Goal: Information Seeking & Learning: Learn about a topic

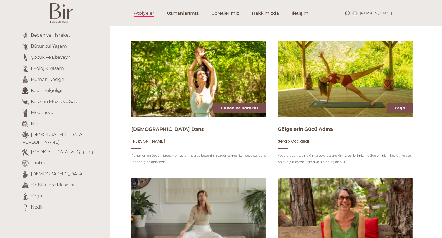
scroll to position [68, 0]
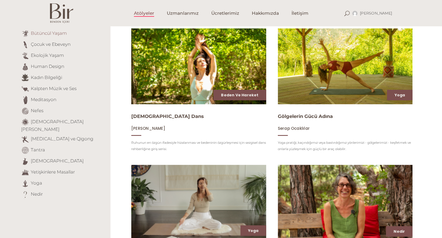
click at [59, 35] on link "Bütüncül Yaşam" at bounding box center [49, 33] width 36 height 5
click at [63, 33] on link "Bütüncül Yaşam" at bounding box center [49, 33] width 36 height 5
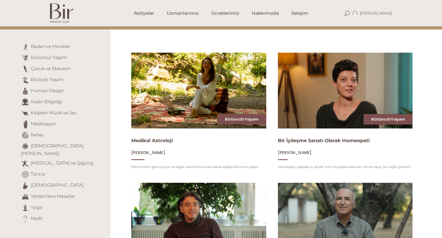
scroll to position [45, 0]
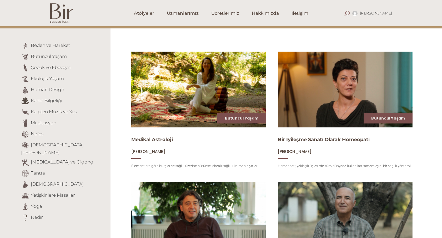
click at [349, 14] on span at bounding box center [346, 13] width 5 height 5
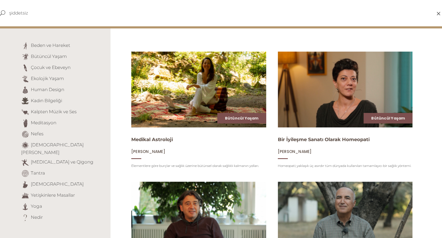
type input "şiddetsiz"
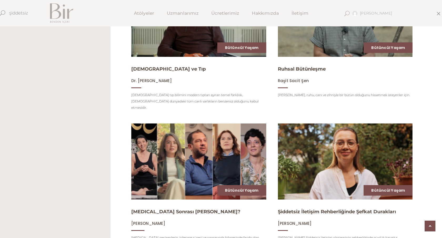
scroll to position [236, 0]
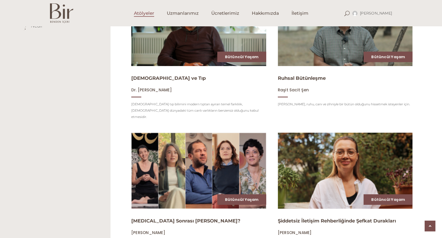
click at [147, 13] on span "Atölyeler" at bounding box center [144, 13] width 20 height 6
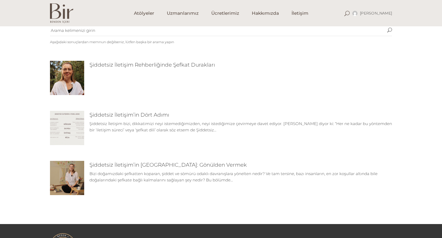
scroll to position [31, 0]
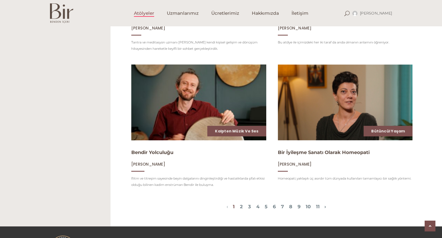
scroll to position [622, 0]
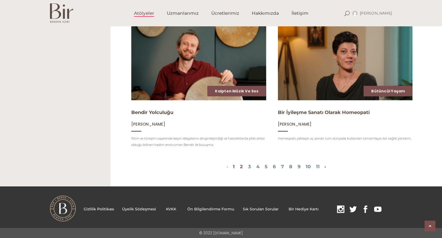
click at [240, 166] on link "2" at bounding box center [241, 167] width 3 height 6
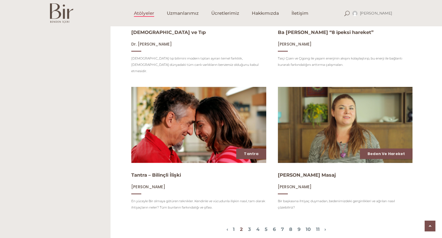
scroll to position [562, 0]
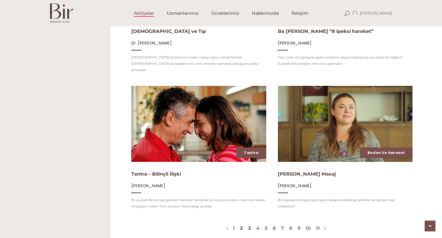
click at [248, 225] on link "3" at bounding box center [249, 228] width 3 height 6
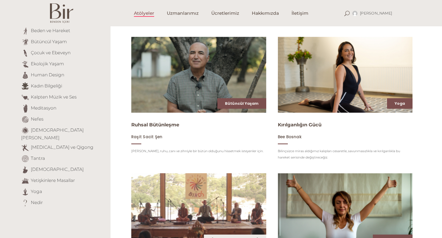
scroll to position [60, 0]
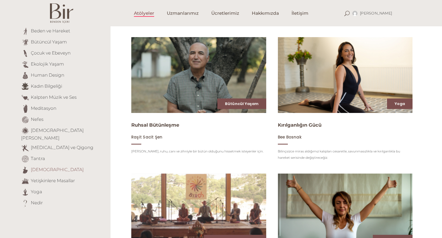
click at [39, 167] on link "Tasavvuf" at bounding box center [57, 169] width 53 height 5
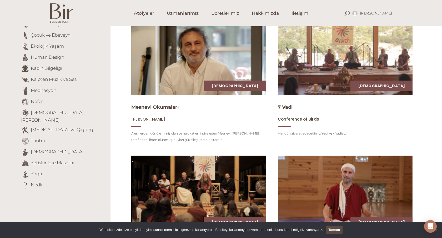
scroll to position [80, 0]
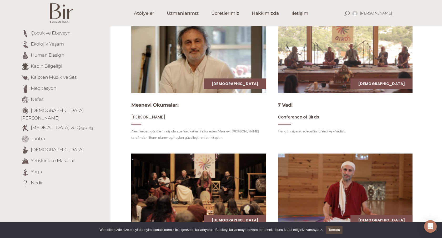
click at [335, 67] on img at bounding box center [345, 55] width 139 height 78
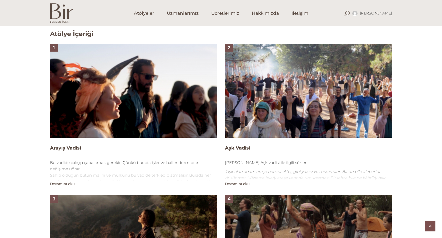
scroll to position [334, 0]
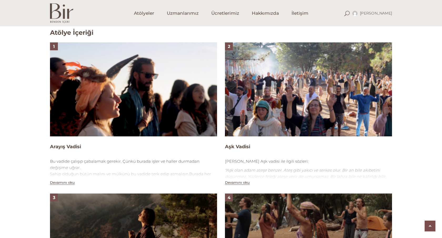
click at [147, 95] on img at bounding box center [133, 89] width 167 height 94
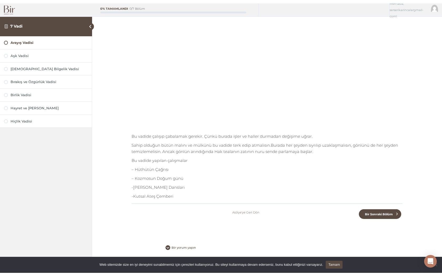
scroll to position [75, 0]
